Goal: Transaction & Acquisition: Purchase product/service

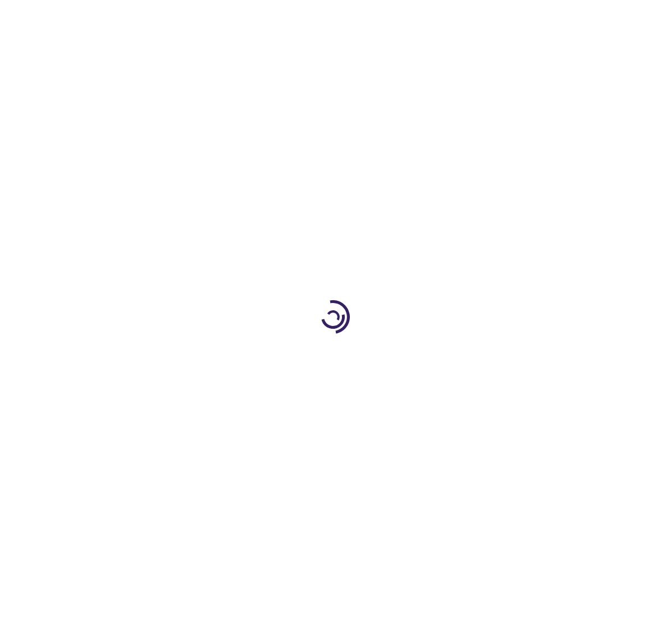
type input "1"
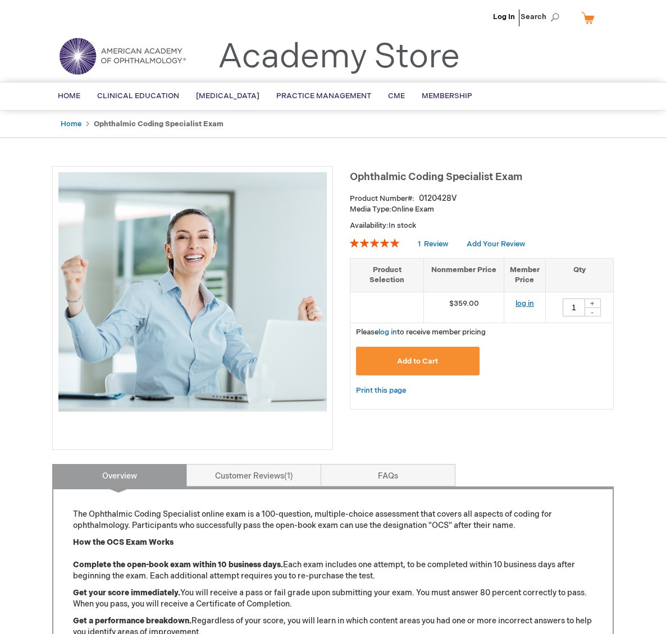
click at [519, 303] on link "log in" at bounding box center [524, 303] width 19 height 9
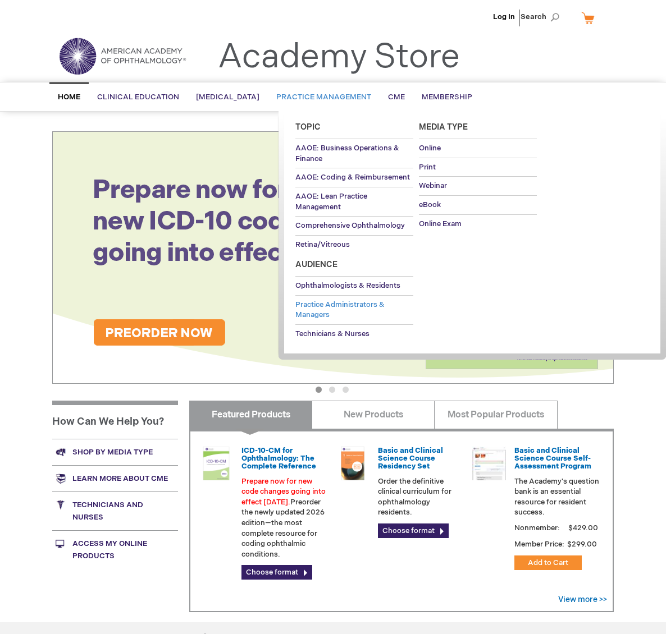
click at [323, 308] on span "Practice Administrators & Managers" at bounding box center [339, 310] width 89 height 20
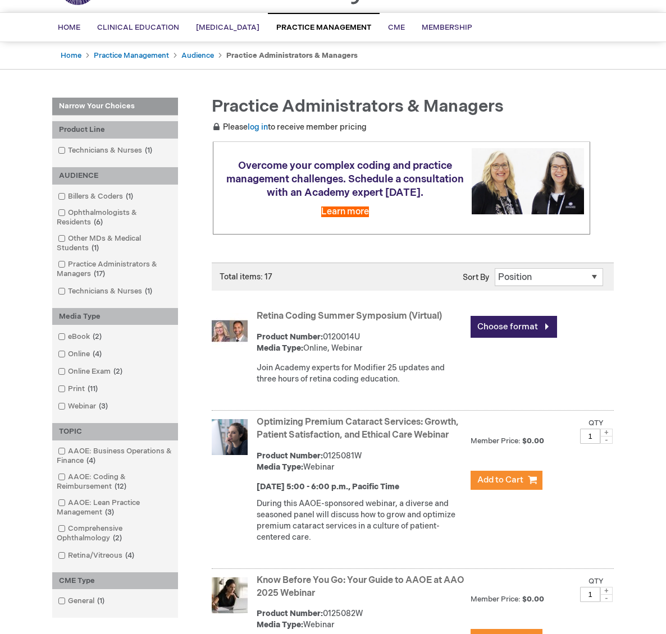
scroll to position [72, 0]
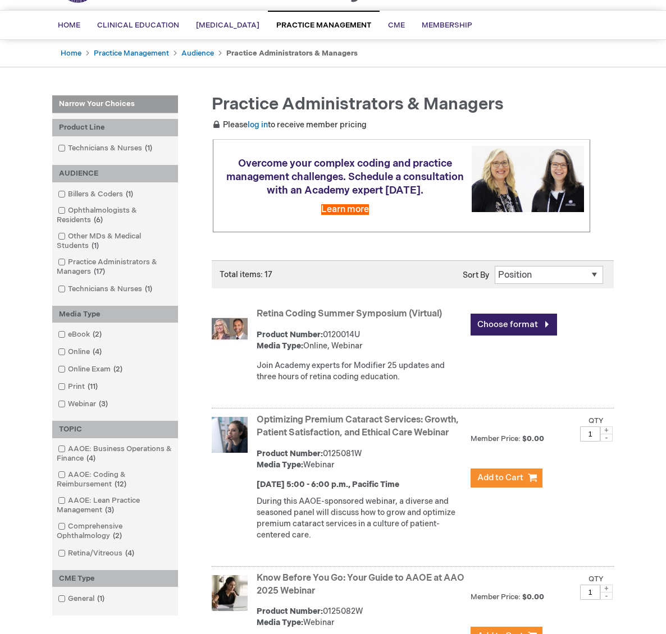
click at [593, 273] on select "Position Product Name : A to Z Product Name : Z to A Price : Low to High Price …" at bounding box center [548, 275] width 108 height 18
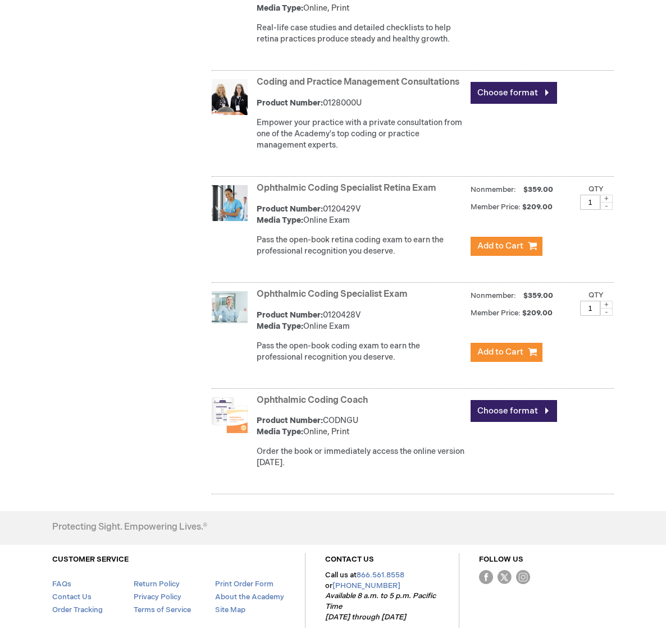
scroll to position [2015, 0]
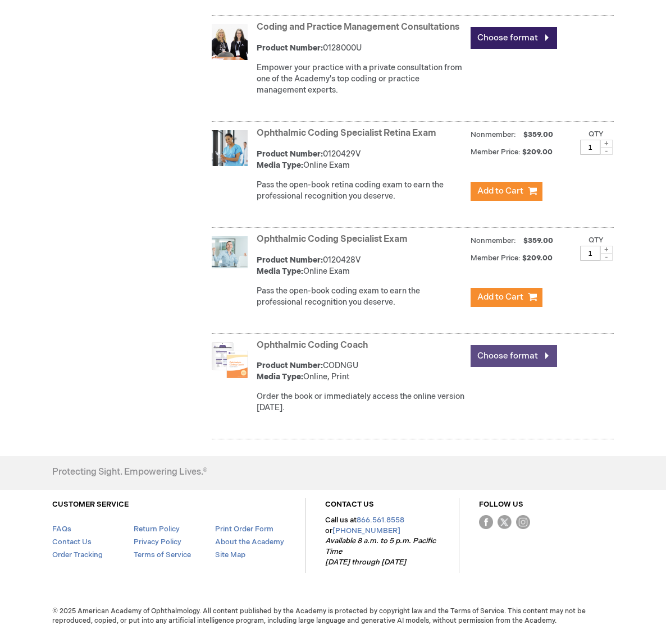
click at [496, 355] on link "Choose format" at bounding box center [513, 356] width 86 height 22
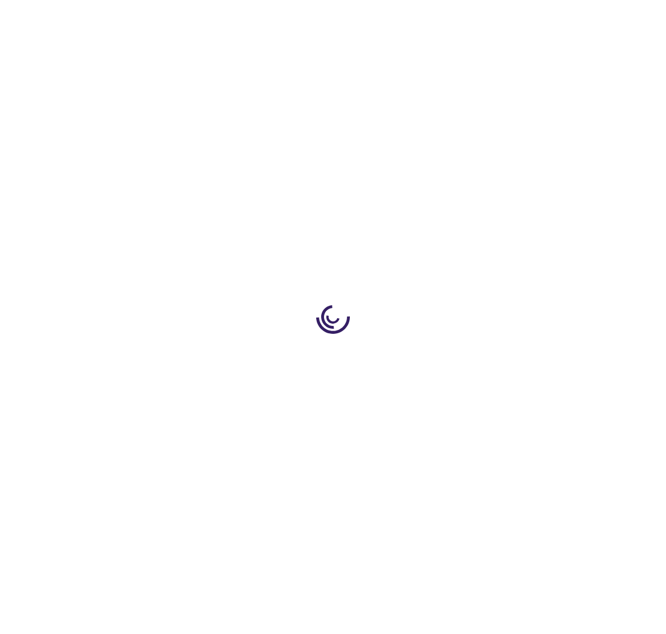
type input "0"
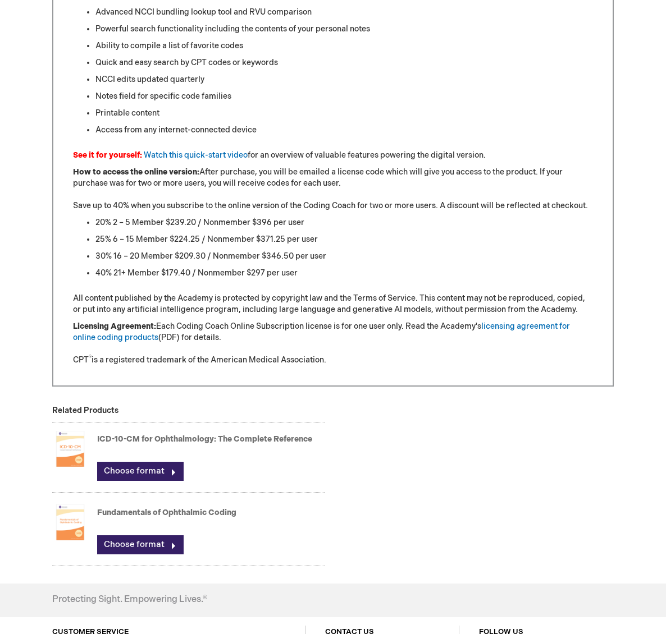
scroll to position [968, 0]
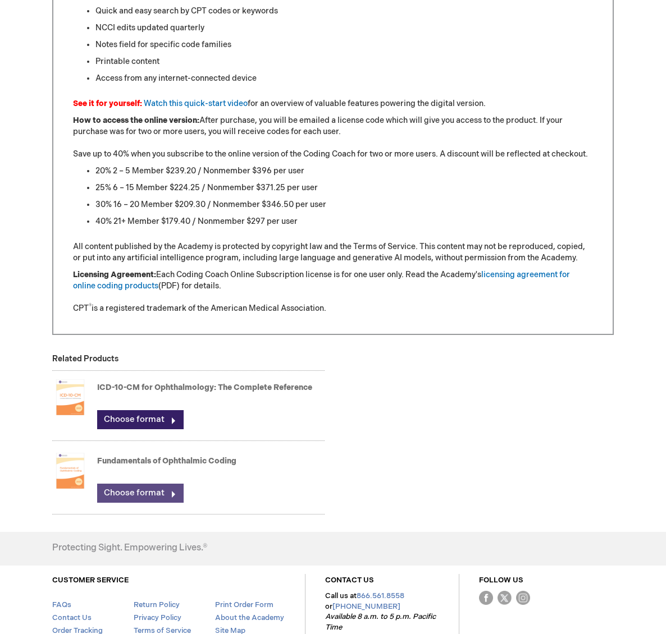
click at [144, 492] on link "Choose format" at bounding box center [140, 493] width 86 height 19
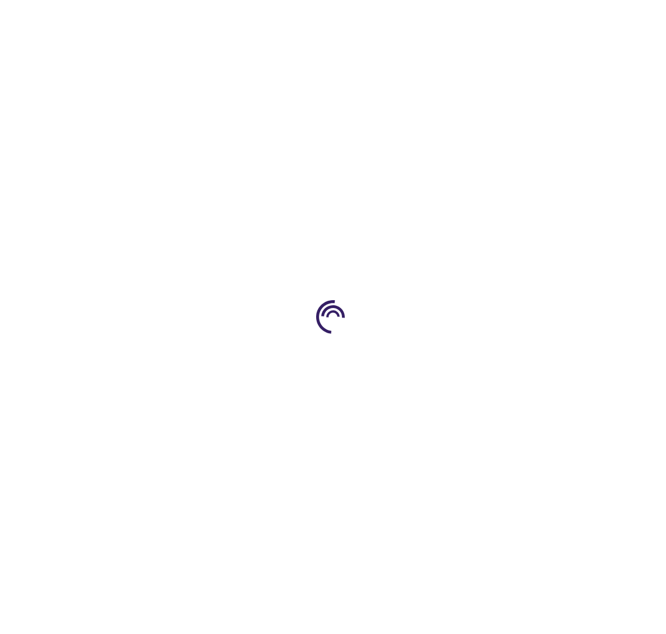
type input "0"
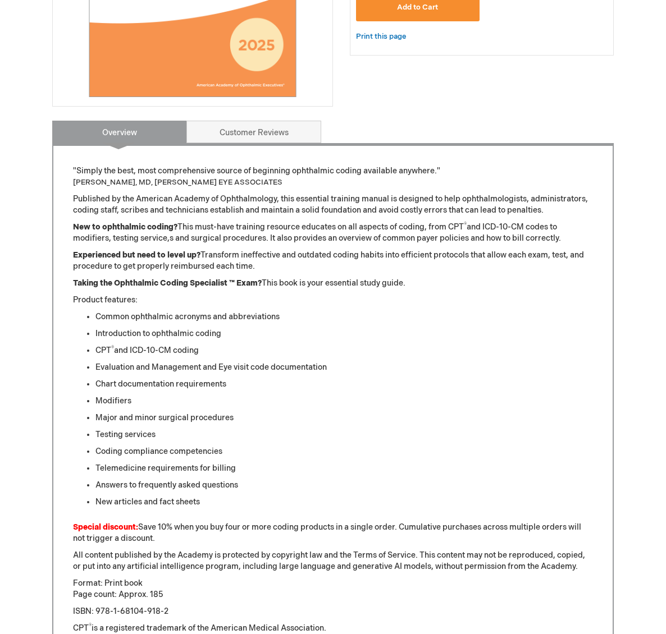
scroll to position [6, 0]
